Goal: Register for event/course

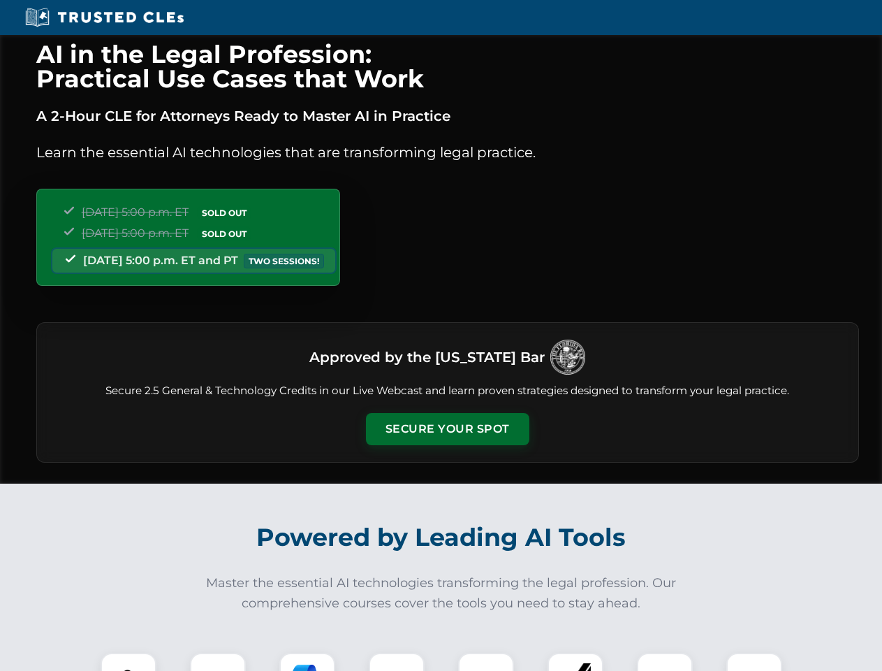
click at [447, 429] on button "Secure Your Spot" at bounding box center [447, 429] width 163 height 32
click at [129, 661] on img at bounding box center [128, 680] width 41 height 41
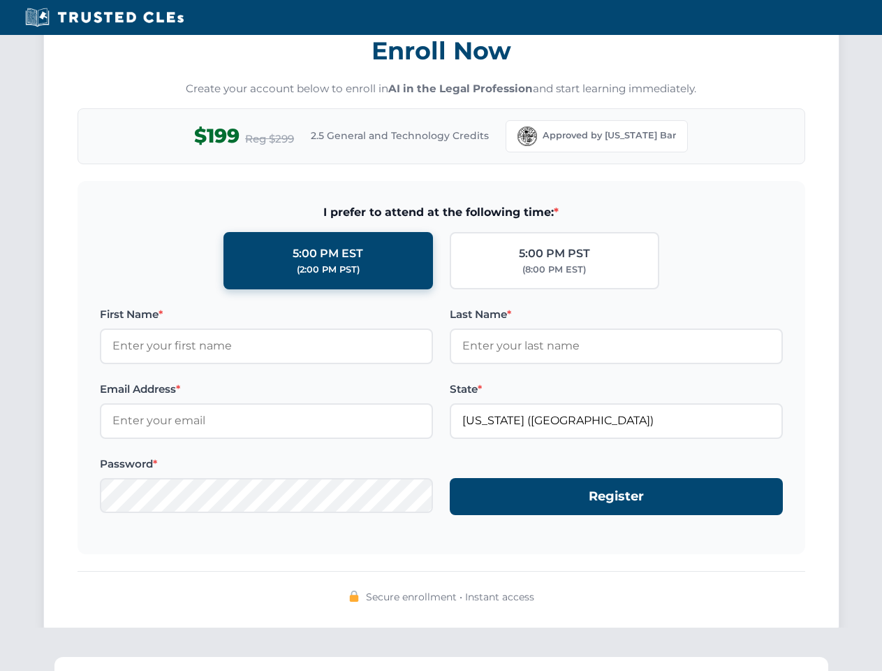
scroll to position [1371, 0]
